Goal: Find specific page/section: Find specific page/section

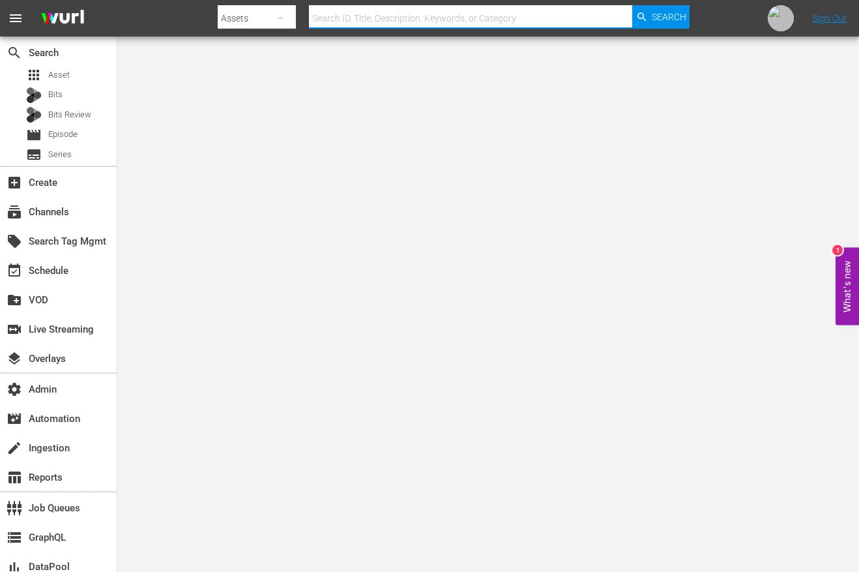
click at [368, 12] on input "text" at bounding box center [470, 18] width 323 height 31
paste input "amc_networks_braxtonfamilyvalueswetv_1"
type input "amc_networks_braxtonfamilyvalueswetv_1"
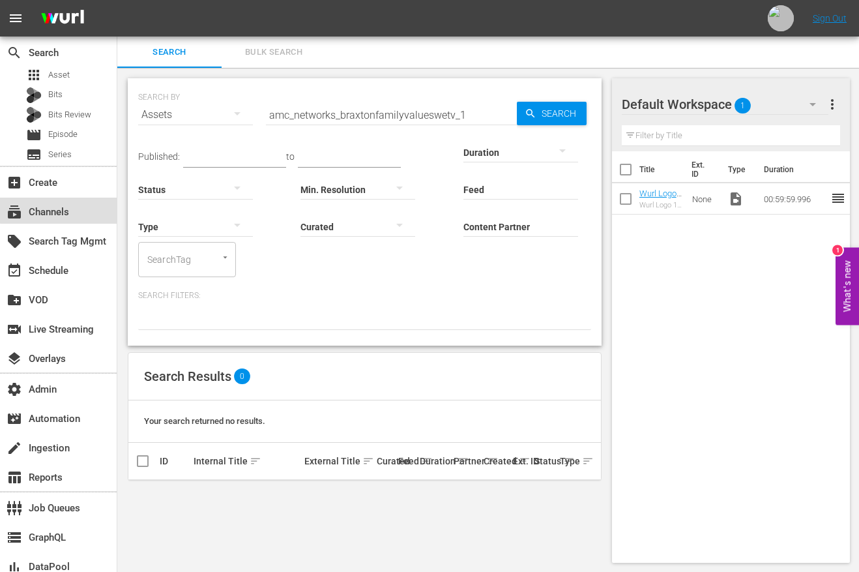
click at [67, 201] on div "subscriptions Channels" at bounding box center [58, 210] width 117 height 26
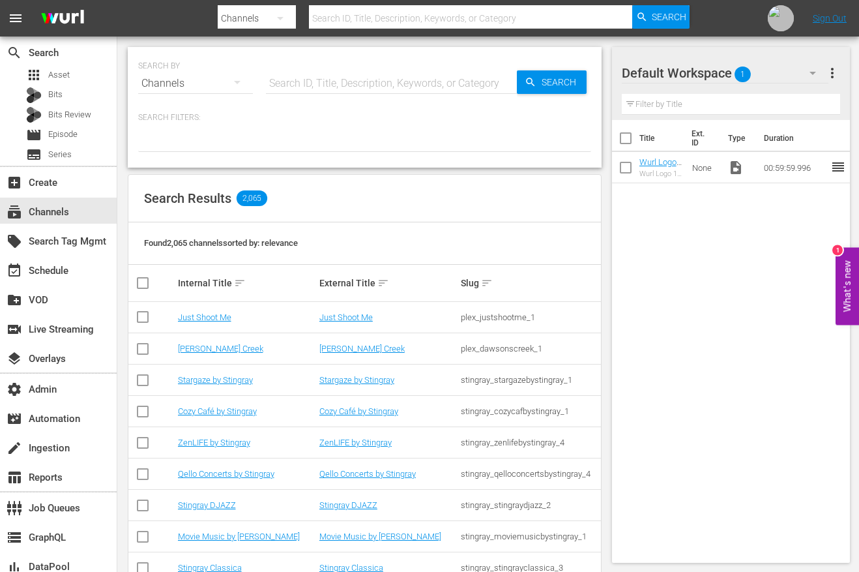
click at [336, 83] on input "text" at bounding box center [391, 83] width 251 height 31
paste input "amc_networks_braxtonfamilyvalueswetv_1"
type input "amc_networks_braxtonfamilyvalueswetv_1"
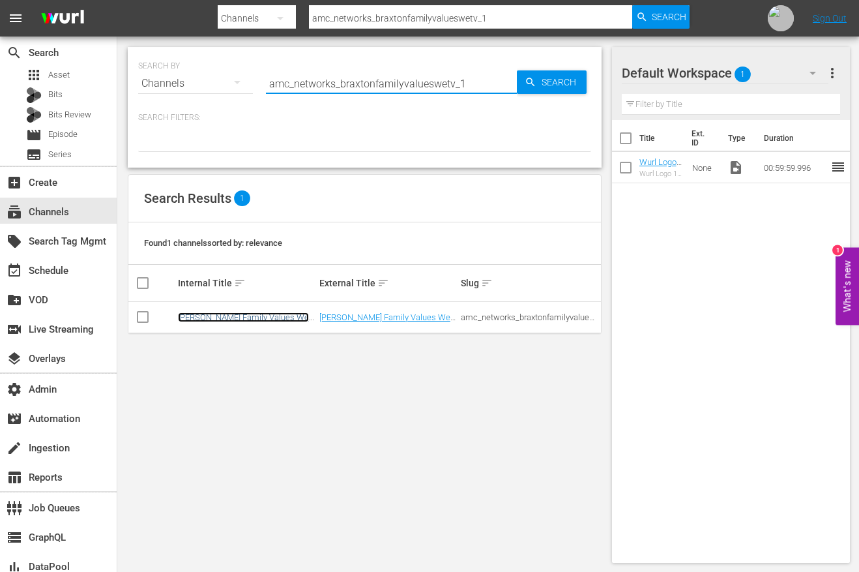
click at [299, 317] on link "[PERSON_NAME] Family Values We TV - Roku" at bounding box center [243, 322] width 131 height 20
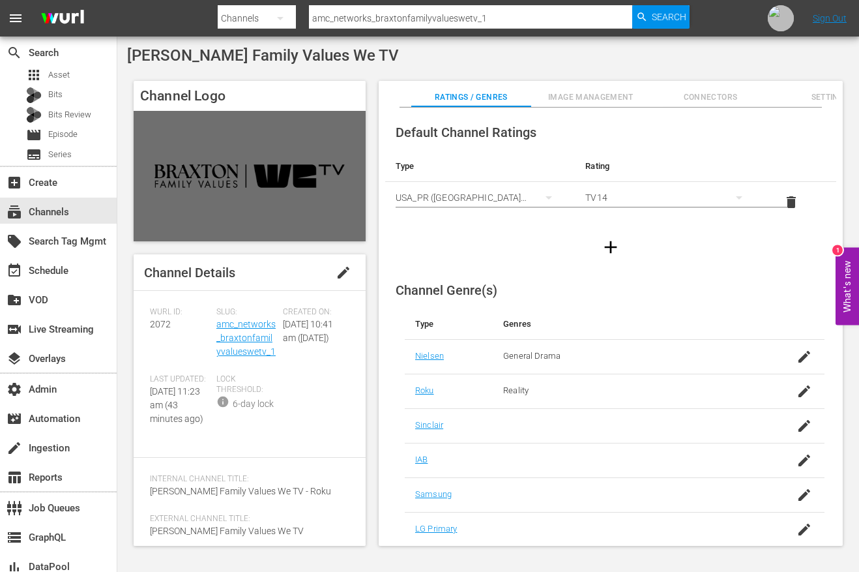
click at [270, 60] on span "[PERSON_NAME] Family Values We TV" at bounding box center [263, 55] width 272 height 18
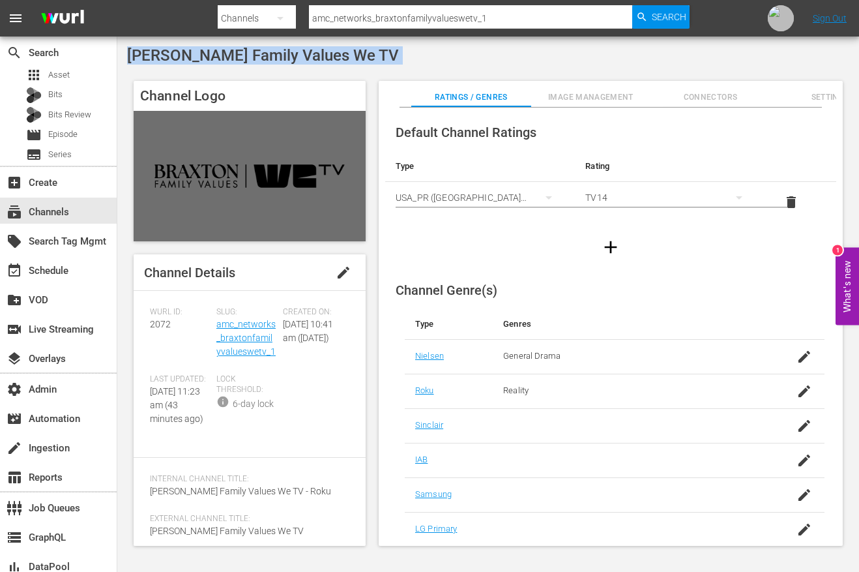
click at [270, 60] on span "[PERSON_NAME] Family Values We TV" at bounding box center [263, 55] width 272 height 18
copy div "[PERSON_NAME] Family Values We TV"
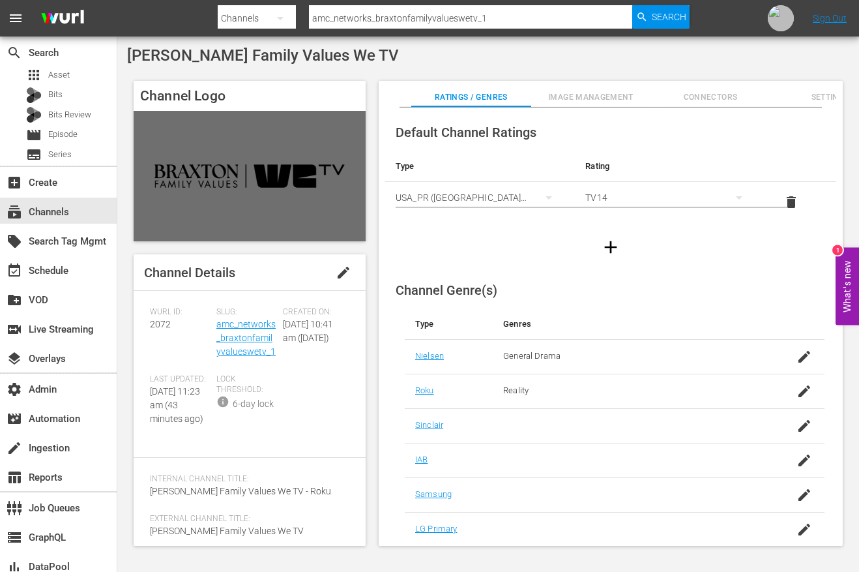
click at [366, 17] on input "amc_networks_braxtonfamilyvalueswetv_1" at bounding box center [470, 18] width 323 height 31
paste input "idezillas"
type input "amc_networks_bridezillas_1"
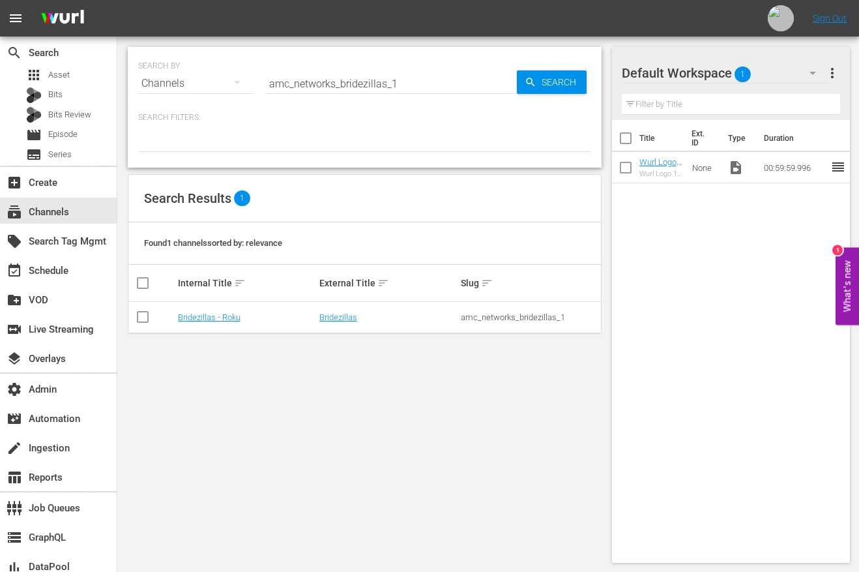
click at [198, 326] on td "Bridezillas - Roku" at bounding box center [246, 317] width 141 height 31
click at [205, 323] on td "Bridezillas - Roku" at bounding box center [246, 317] width 141 height 31
click at [213, 321] on link "Bridezillas - Roku" at bounding box center [209, 317] width 63 height 10
